Goal: Information Seeking & Learning: Learn about a topic

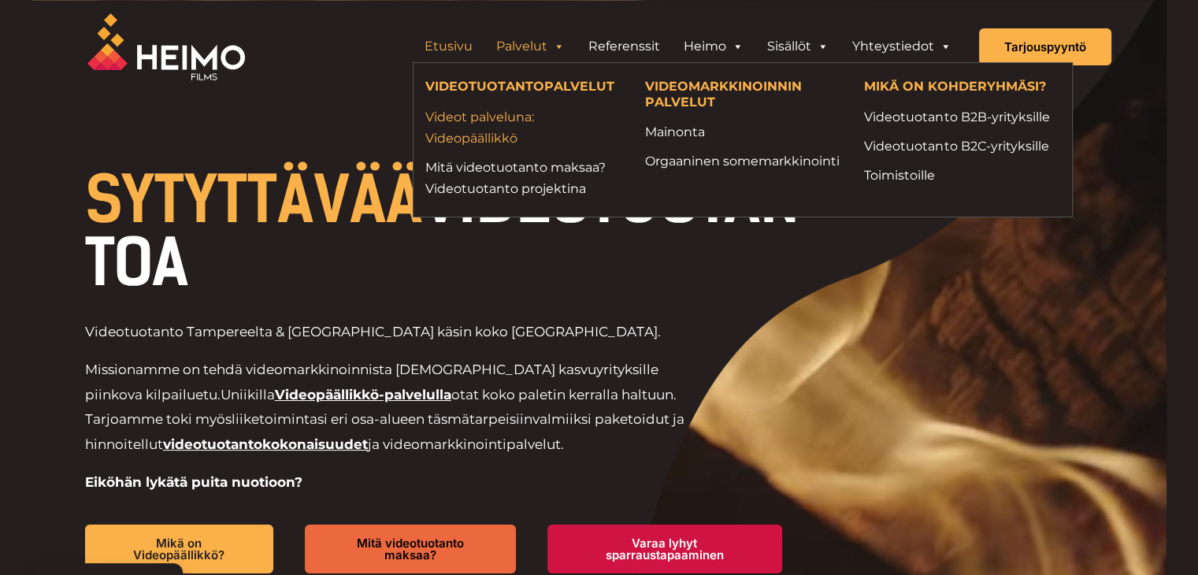
click at [492, 137] on link "Videot palveluna: Videopäällikkö" at bounding box center [523, 127] width 196 height 43
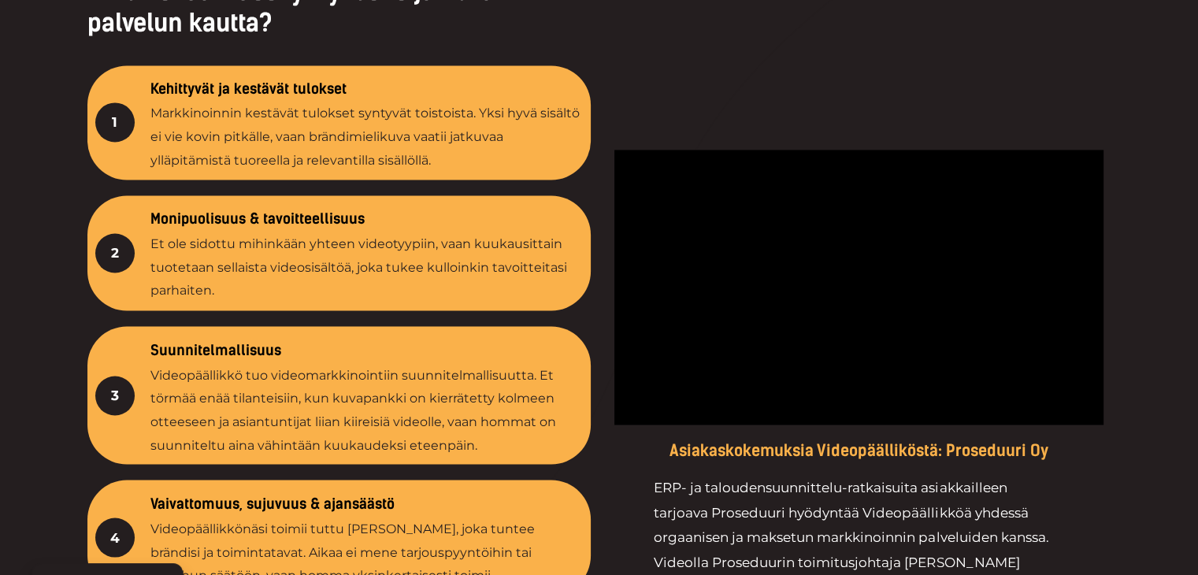
scroll to position [2644, 0]
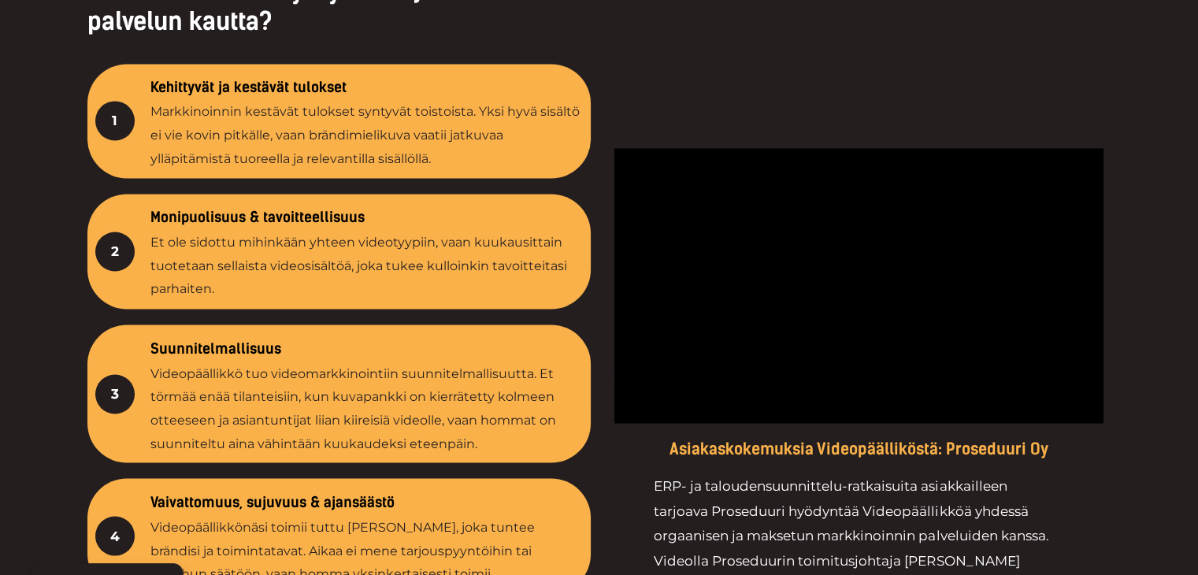
click at [372, 437] on p "Videopäällikkö tuo videomarkkinointiin suunnitelmallisuutta. Et törmää enää til…" at bounding box center [366, 409] width 433 height 94
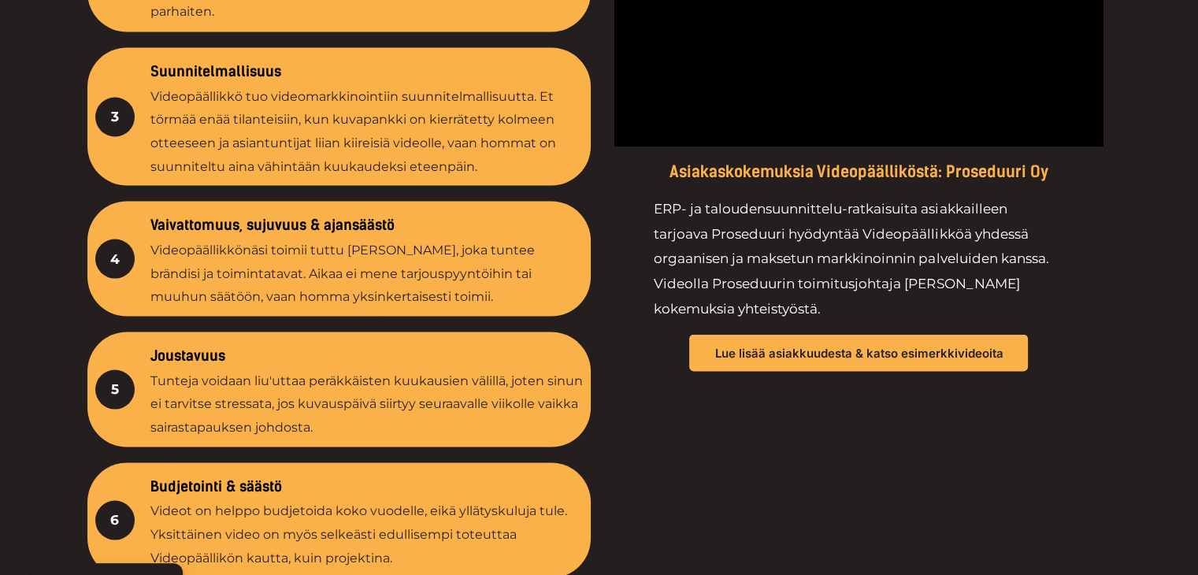
scroll to position [2921, 0]
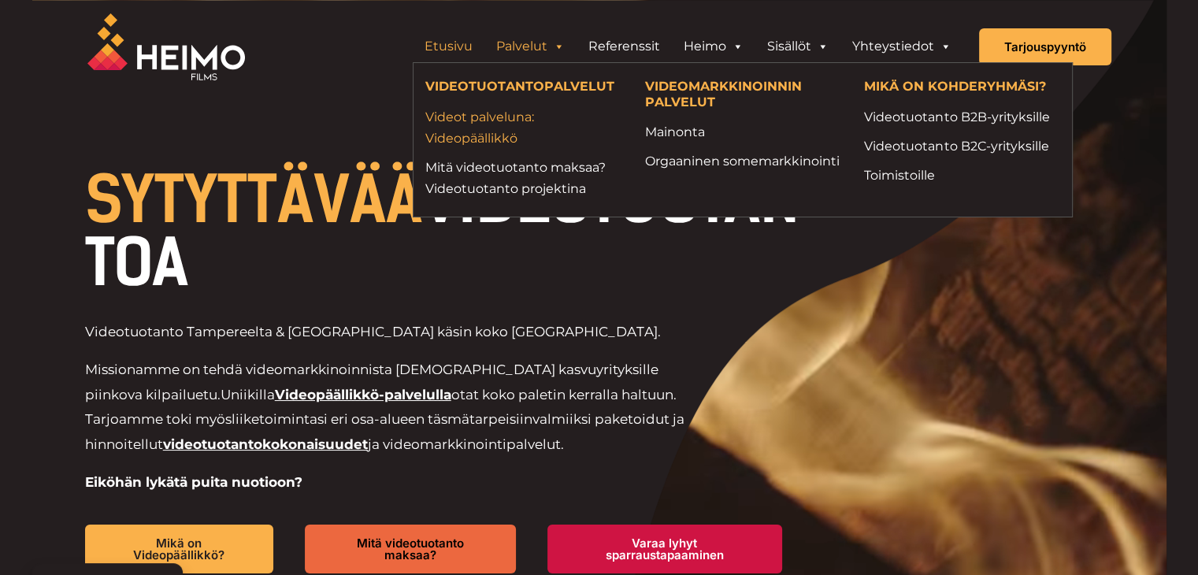
click at [504, 109] on link "Videot palveluna: Videopäällikkö" at bounding box center [523, 127] width 196 height 43
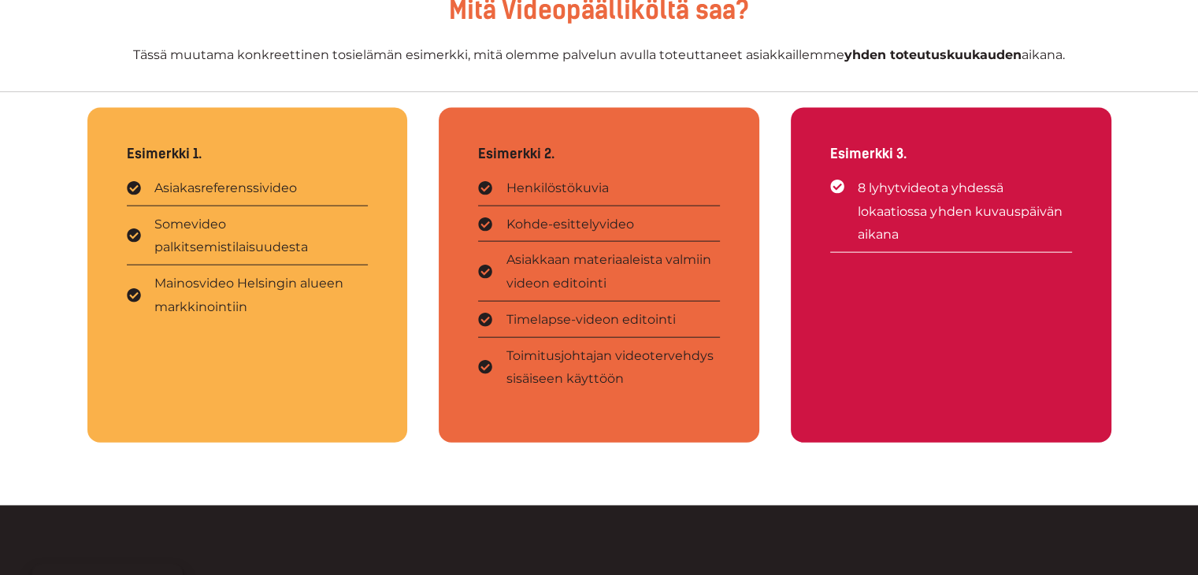
scroll to position [3632, 0]
